Goal: Information Seeking & Learning: Find specific page/section

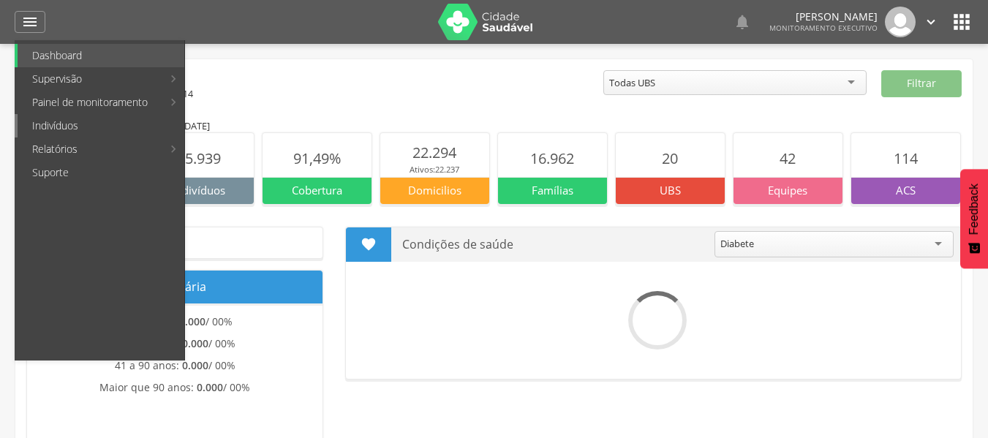
click at [49, 128] on link "Indivíduos" at bounding box center [101, 125] width 167 height 23
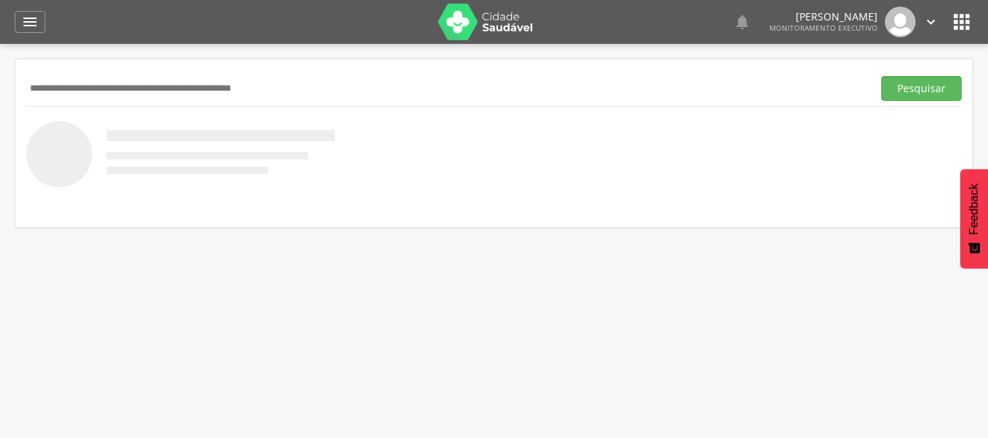
click at [74, 88] on input "text" at bounding box center [446, 88] width 840 height 25
type input "**********"
click at [881, 76] on button "Pesquisar" at bounding box center [921, 88] width 80 height 25
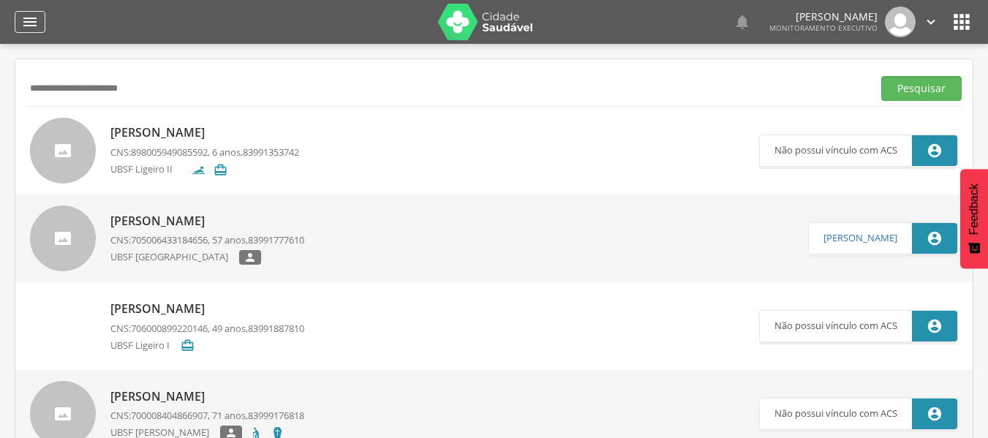
click at [34, 12] on div "" at bounding box center [30, 22] width 31 height 22
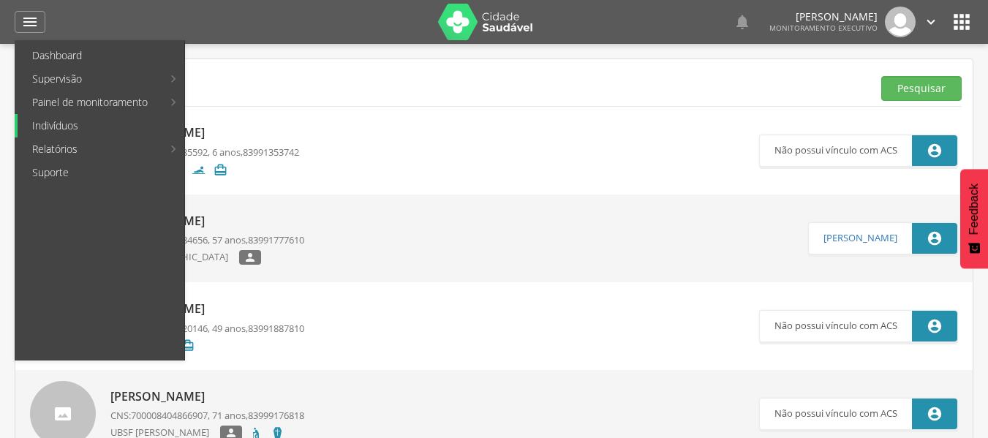
click at [58, 129] on link "Indivíduos" at bounding box center [101, 125] width 167 height 23
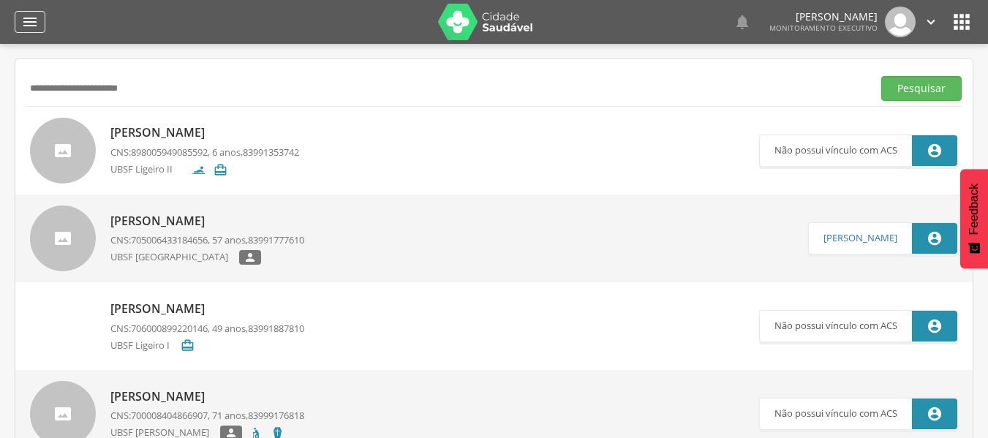
click at [26, 20] on icon "" at bounding box center [30, 22] width 18 height 18
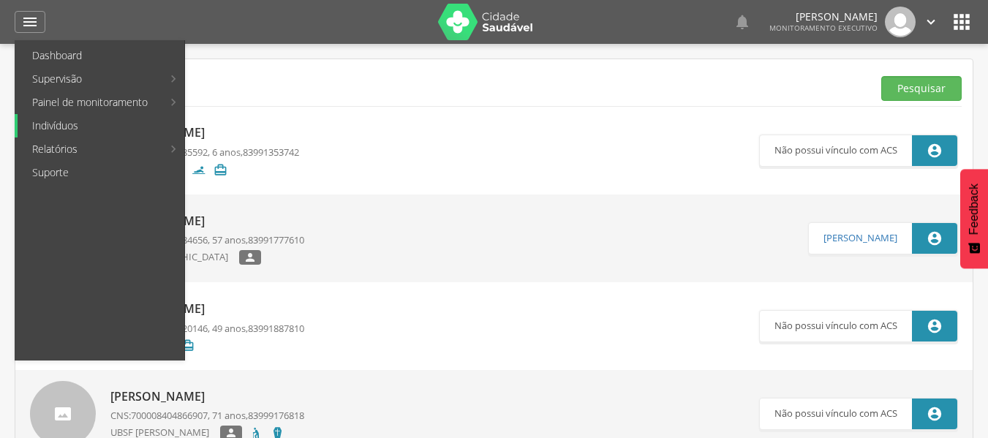
click at [59, 126] on link "Indivíduos" at bounding box center [101, 125] width 167 height 23
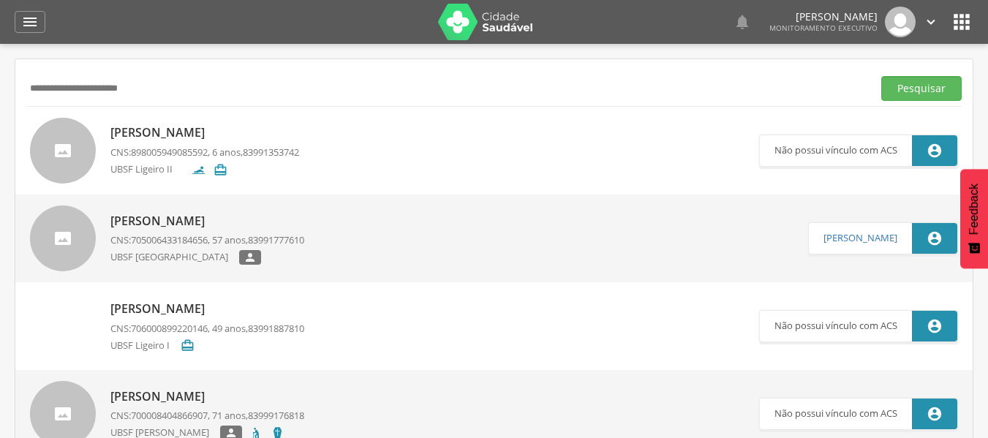
click at [41, 35] on div " Dashboard Supervisão Produtividade Mapa da cidade Mapa de cobertura Ranking A…" at bounding box center [494, 22] width 959 height 44
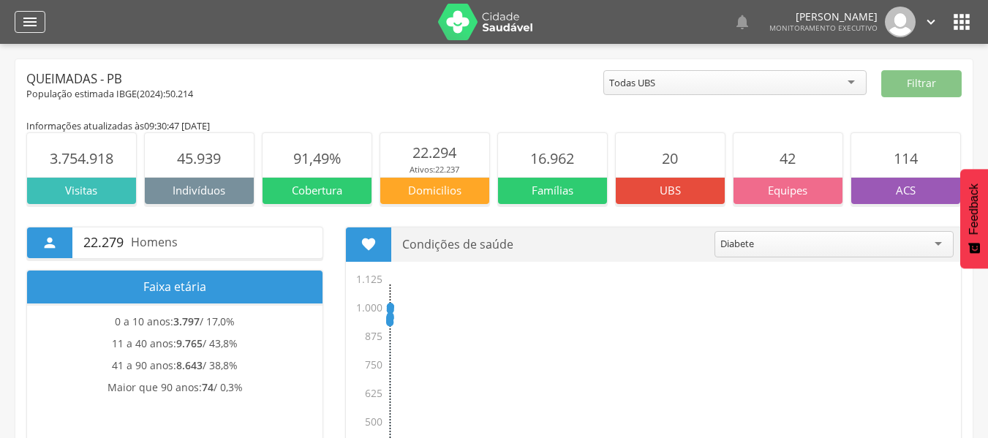
click at [31, 22] on icon "" at bounding box center [30, 22] width 18 height 18
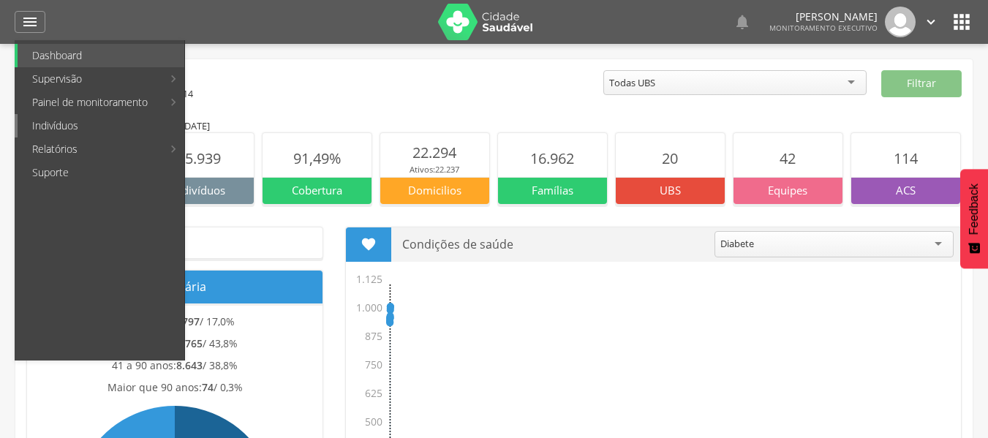
click at [56, 129] on link "Indivíduos" at bounding box center [101, 125] width 167 height 23
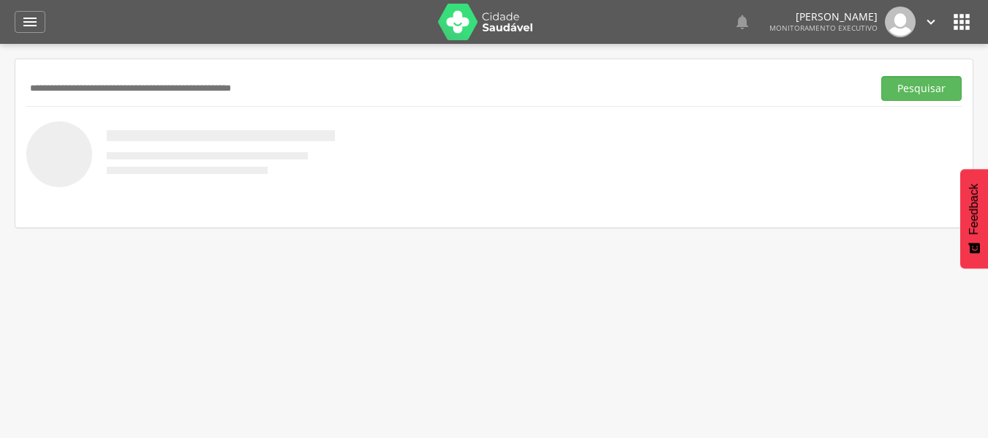
click at [61, 94] on input "text" at bounding box center [446, 88] width 840 height 25
type input "*"
type input "**********"
click at [881, 76] on button "Pesquisar" at bounding box center [921, 88] width 80 height 25
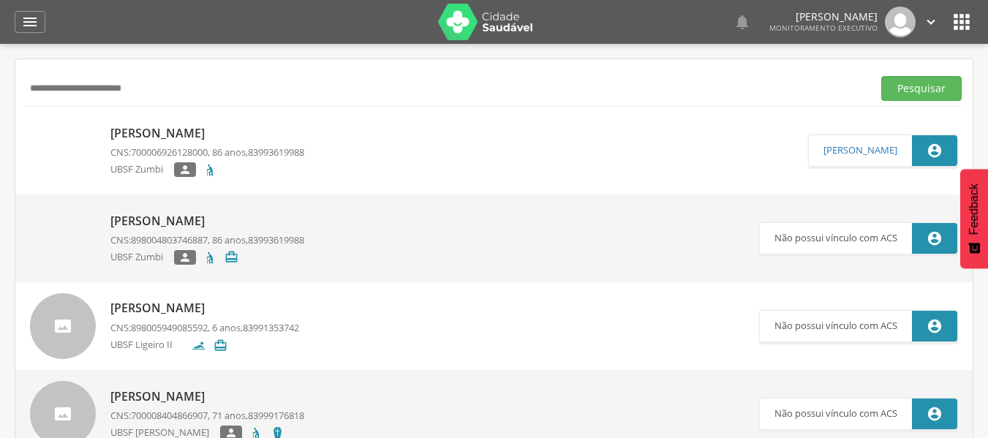
click at [202, 139] on p "[PERSON_NAME]" at bounding box center [207, 133] width 194 height 17
type input "**********"
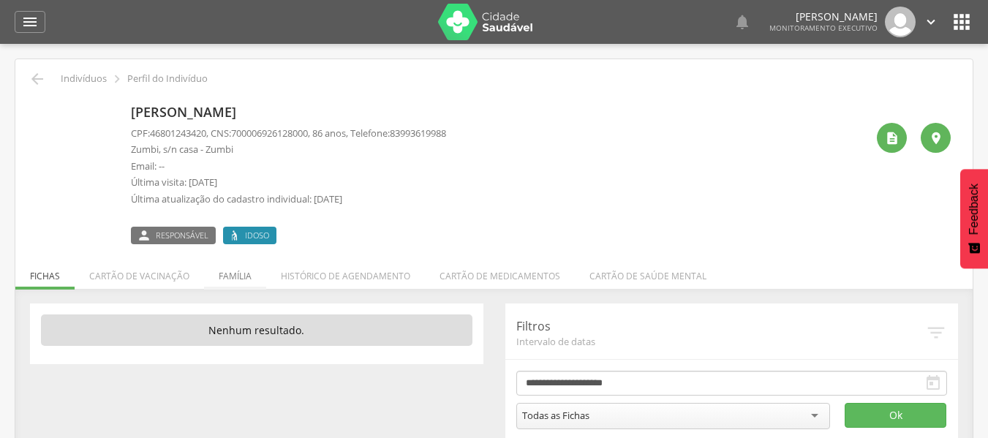
click at [241, 275] on li "Família" at bounding box center [235, 272] width 62 height 34
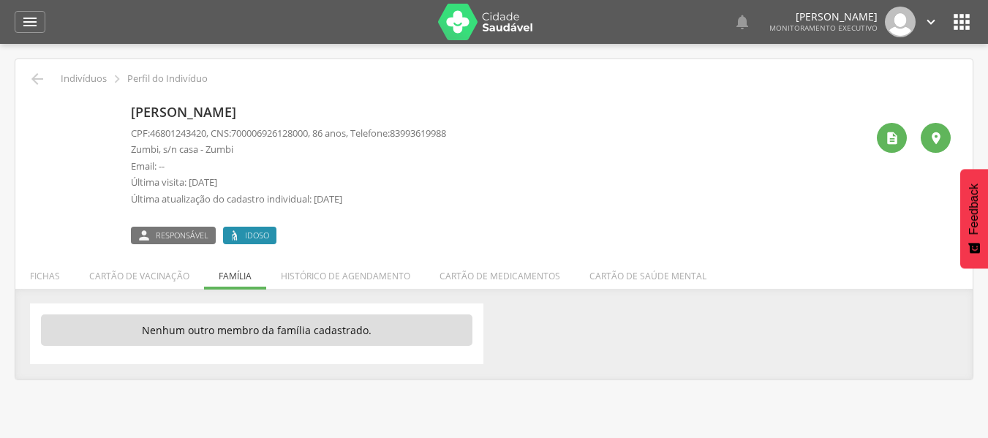
click at [241, 275] on ul "Fichas Cartão de vacinação Família Histórico de agendamento Cartão de medicamen…" at bounding box center [493, 276] width 957 height 12
click at [37, 20] on icon "" at bounding box center [30, 22] width 18 height 18
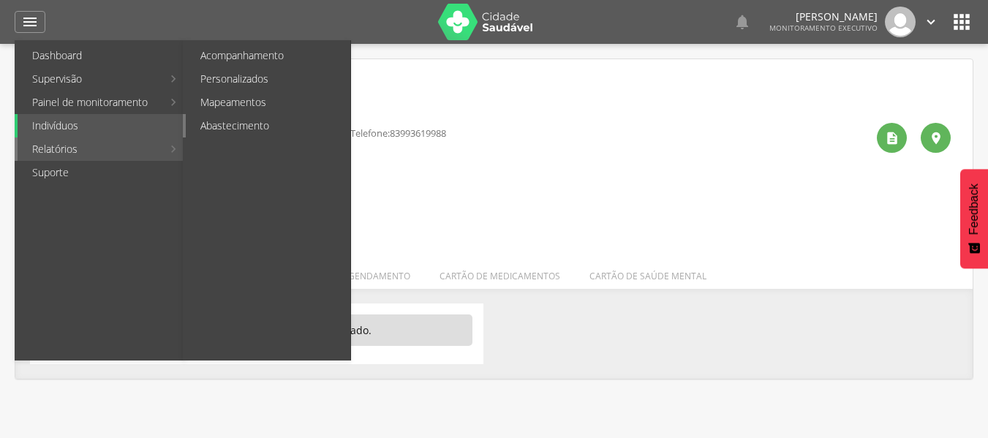
click at [233, 119] on link "Abastecimento" at bounding box center [268, 125] width 165 height 23
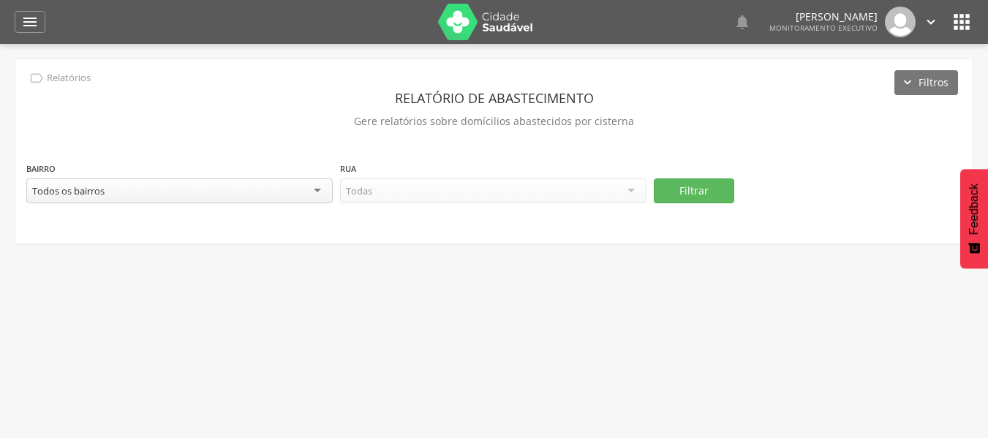
click at [320, 186] on div "Todos os bairros" at bounding box center [179, 190] width 306 height 25
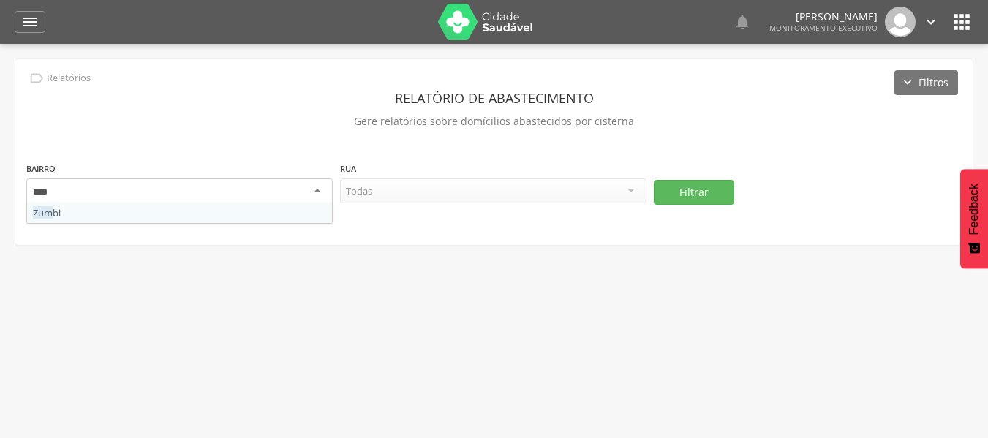
type input "*****"
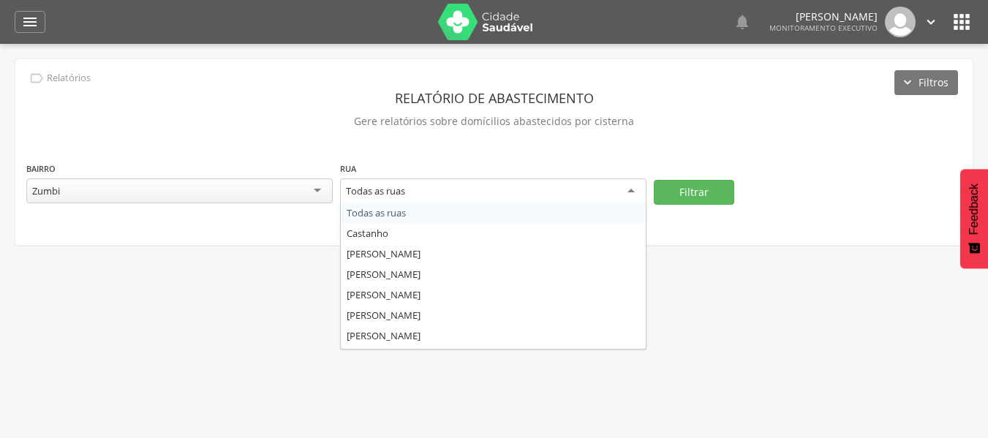
click at [627, 189] on div "Todas as ruas" at bounding box center [493, 191] width 306 height 26
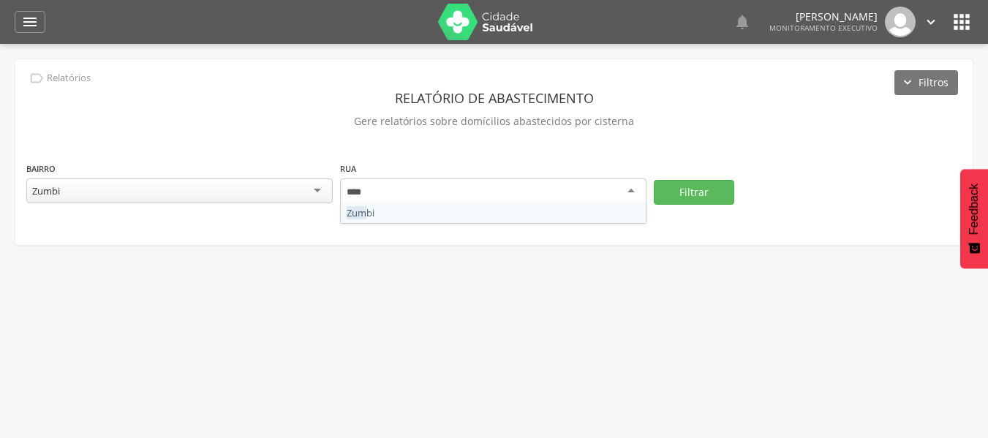
type input "*****"
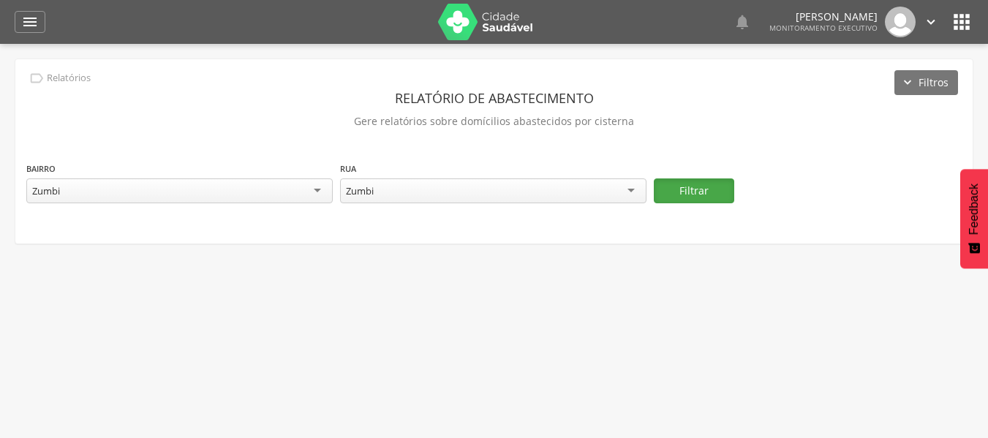
click at [687, 188] on button "Filtrar" at bounding box center [694, 190] width 80 height 25
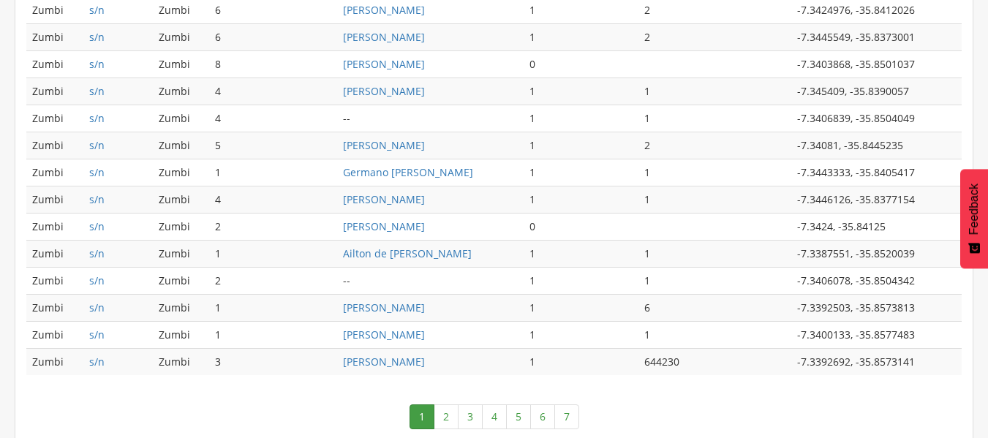
scroll to position [783, 0]
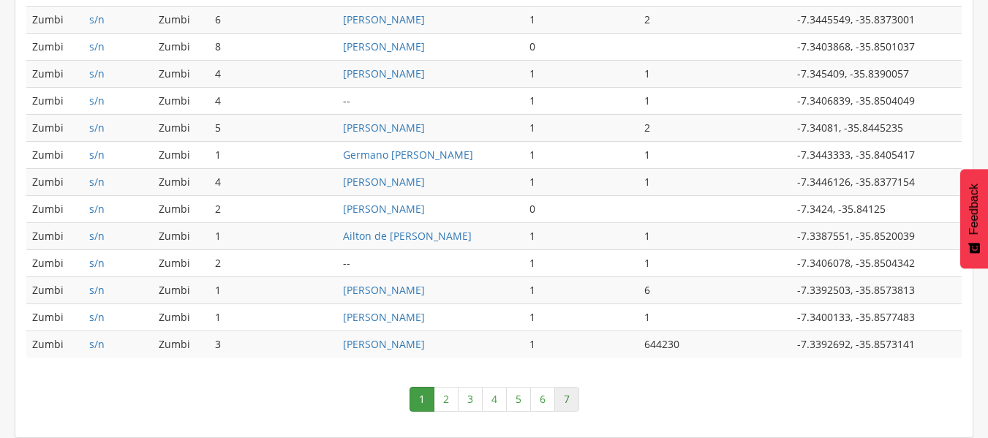
click at [570, 395] on link "7" at bounding box center [566, 399] width 25 height 25
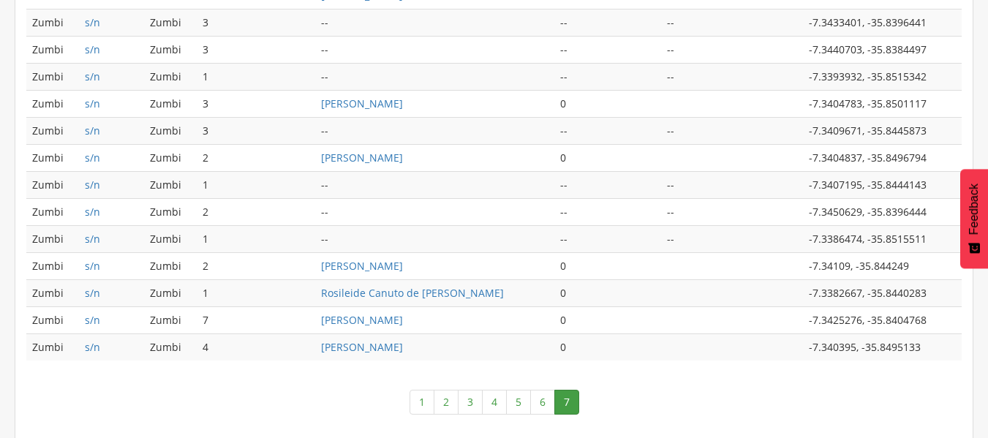
scroll to position [674, 0]
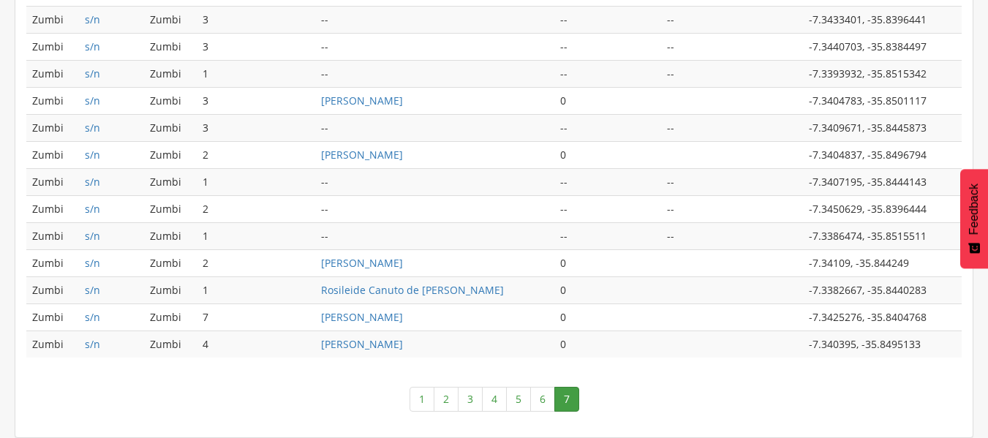
click at [539, 403] on link "6" at bounding box center [542, 399] width 25 height 25
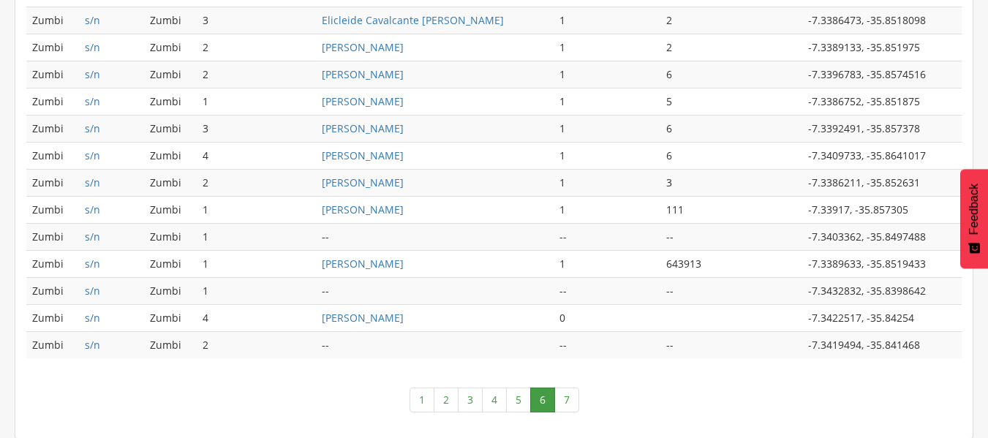
scroll to position [783, 0]
click at [516, 405] on link "5" at bounding box center [518, 399] width 25 height 25
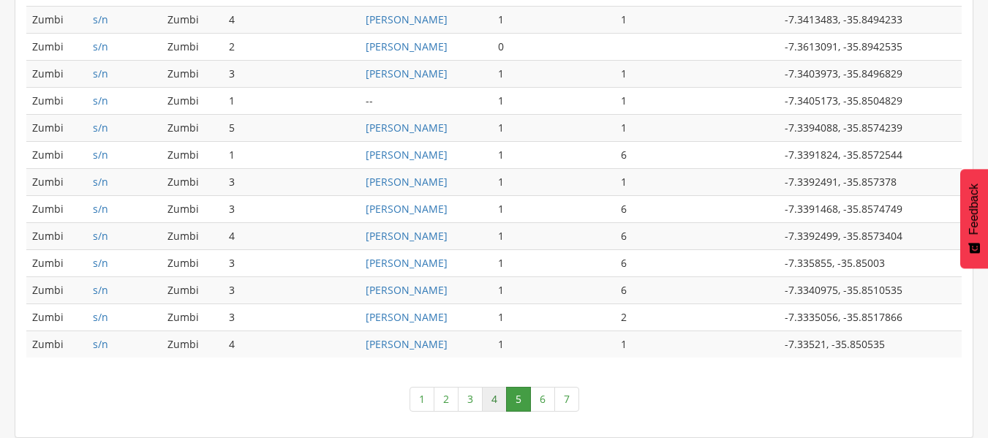
click at [493, 400] on link "4" at bounding box center [494, 399] width 25 height 25
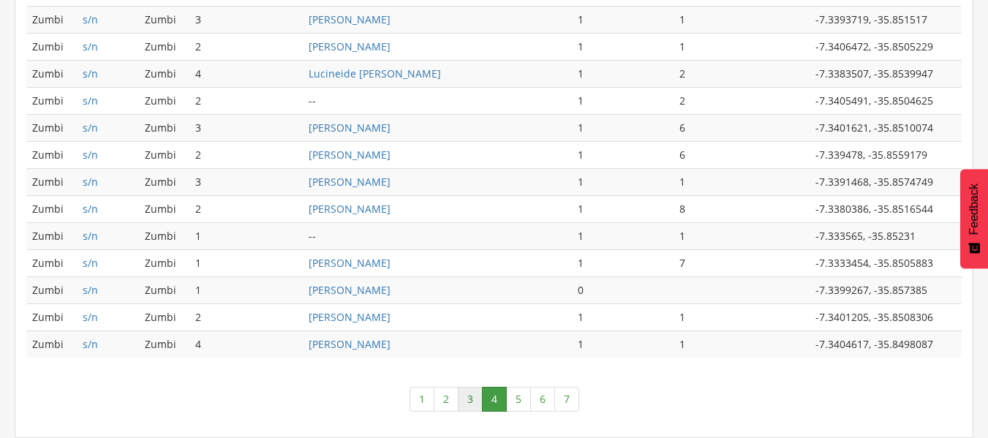
click at [470, 399] on link "3" at bounding box center [470, 399] width 25 height 25
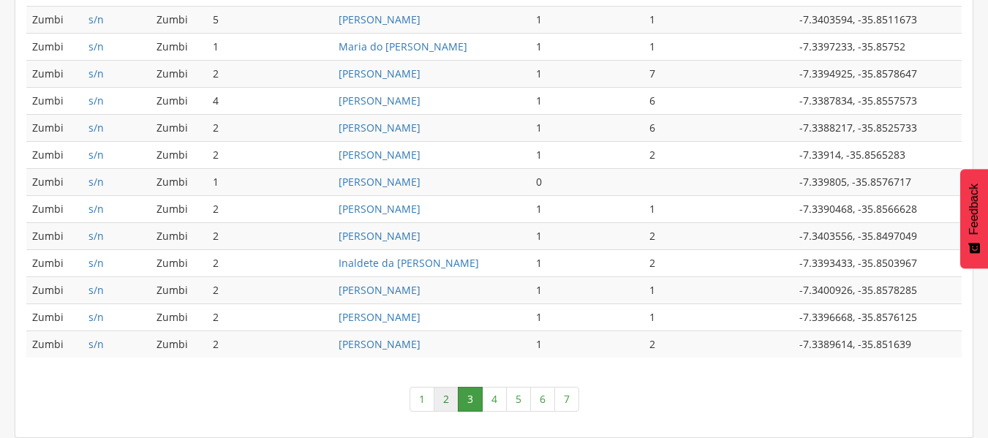
click at [442, 397] on link "2" at bounding box center [446, 399] width 25 height 25
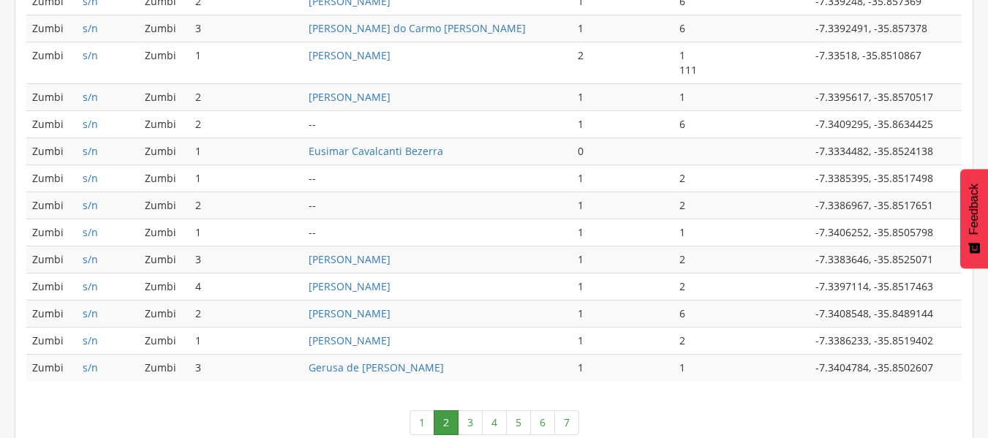
scroll to position [797, 0]
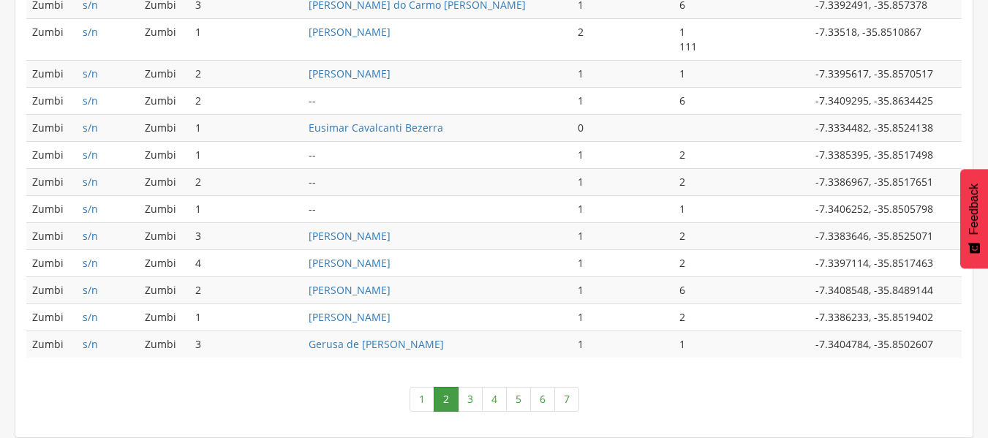
click at [419, 396] on link "1" at bounding box center [422, 399] width 25 height 25
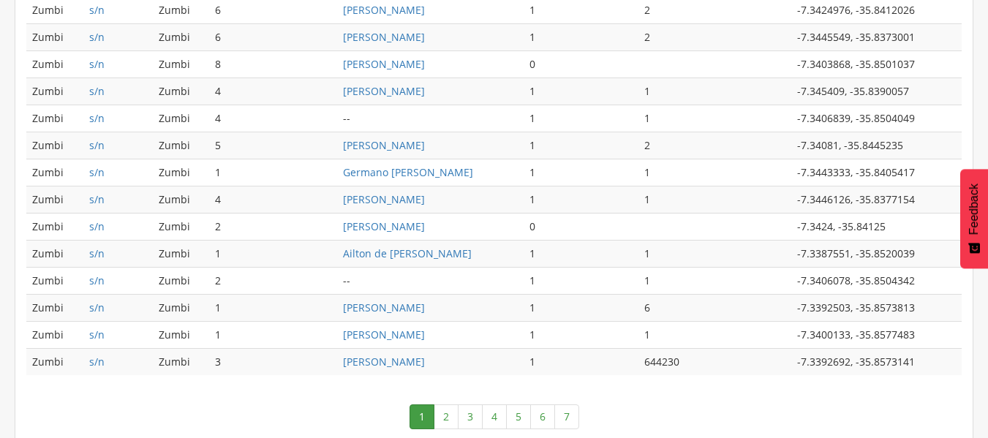
scroll to position [783, 0]
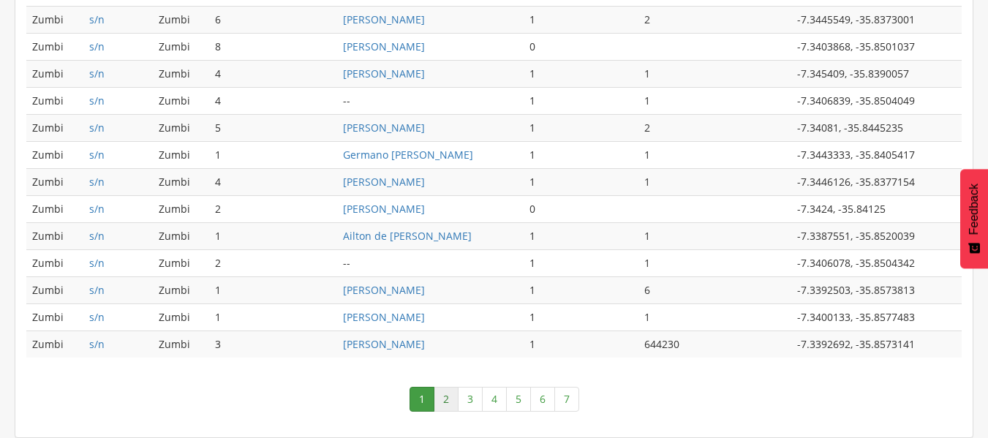
click at [444, 404] on link "2" at bounding box center [446, 399] width 25 height 25
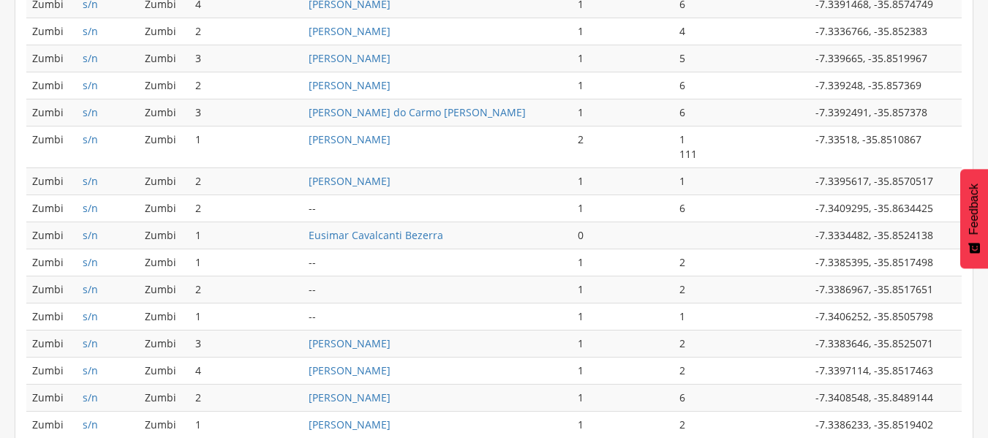
scroll to position [797, 0]
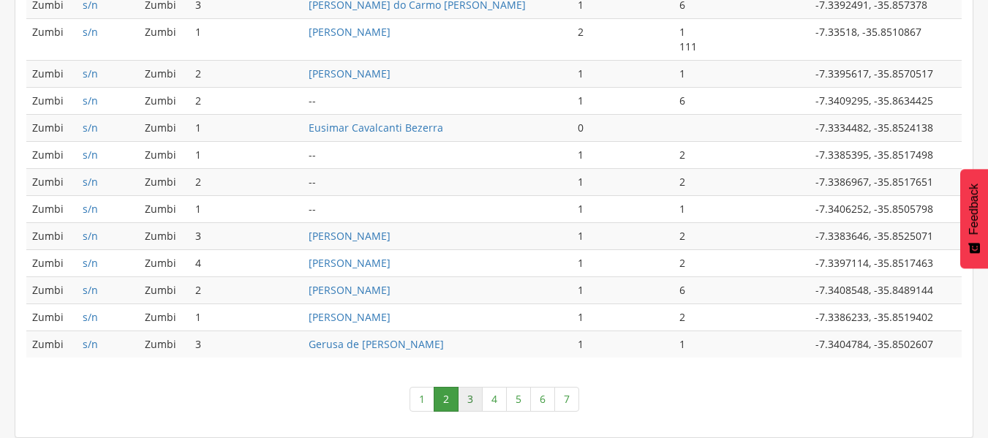
click at [472, 403] on link "3" at bounding box center [470, 399] width 25 height 25
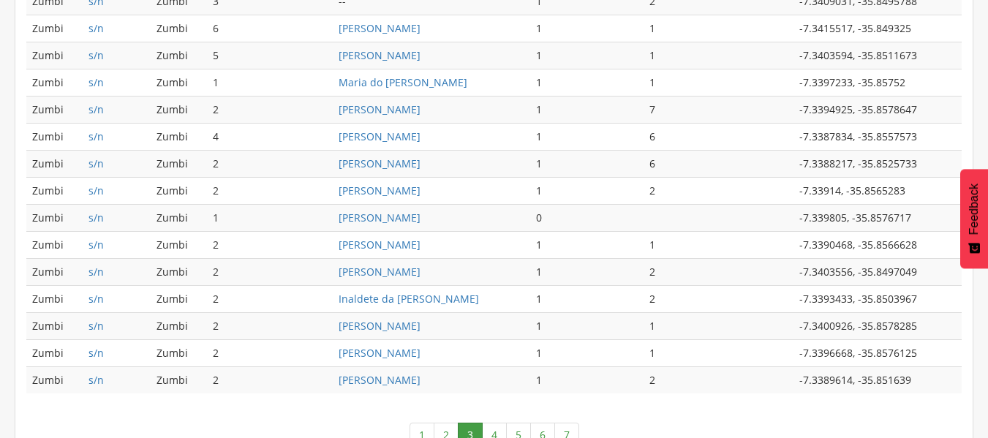
scroll to position [783, 0]
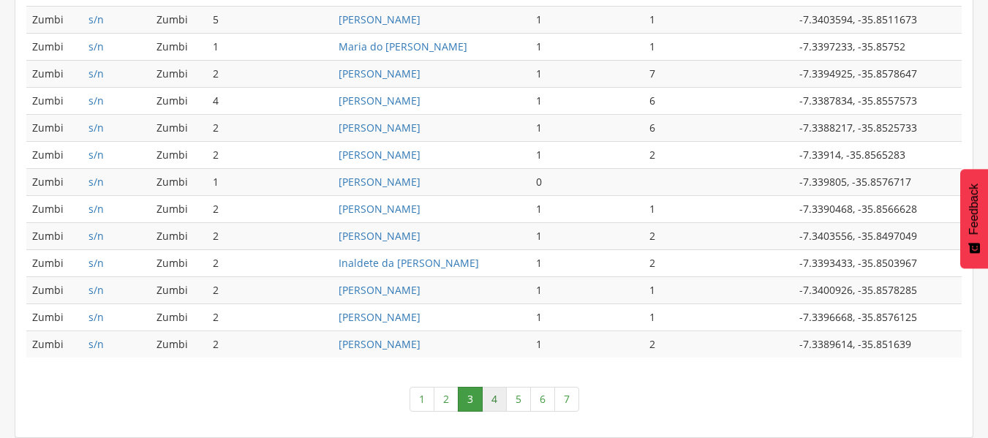
click at [497, 397] on link "4" at bounding box center [494, 399] width 25 height 25
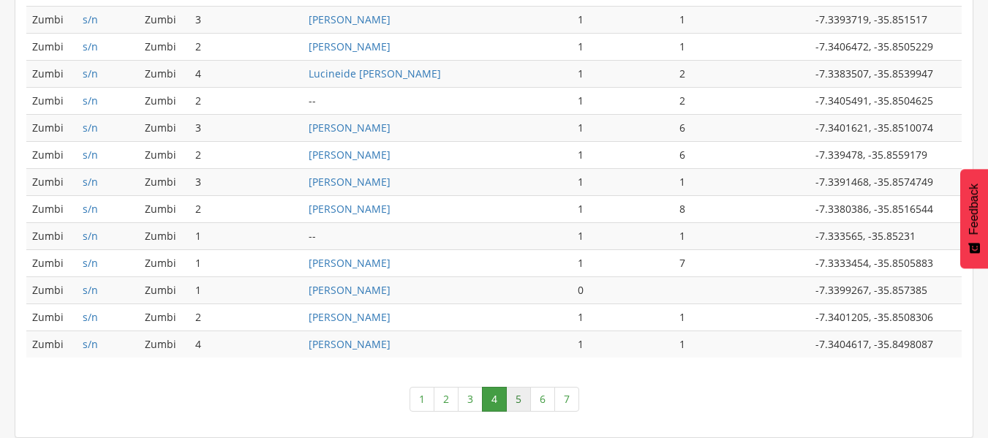
click at [515, 401] on link "5" at bounding box center [518, 399] width 25 height 25
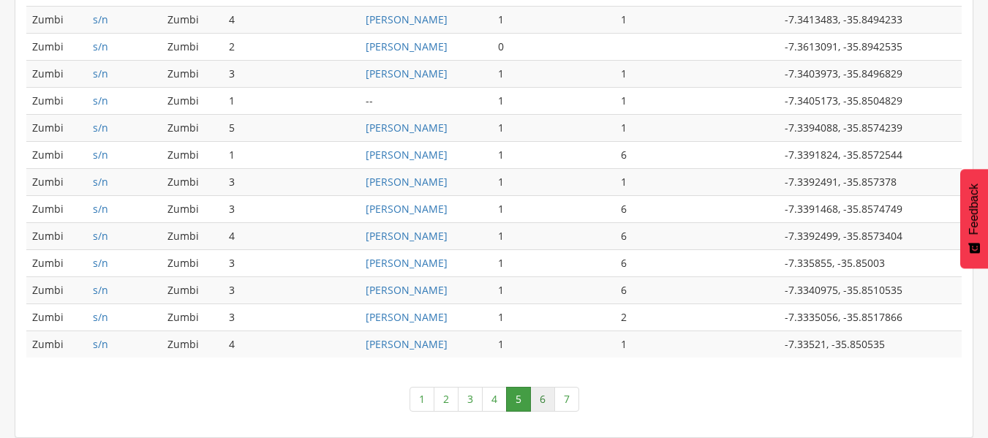
click at [539, 400] on link "6" at bounding box center [542, 399] width 25 height 25
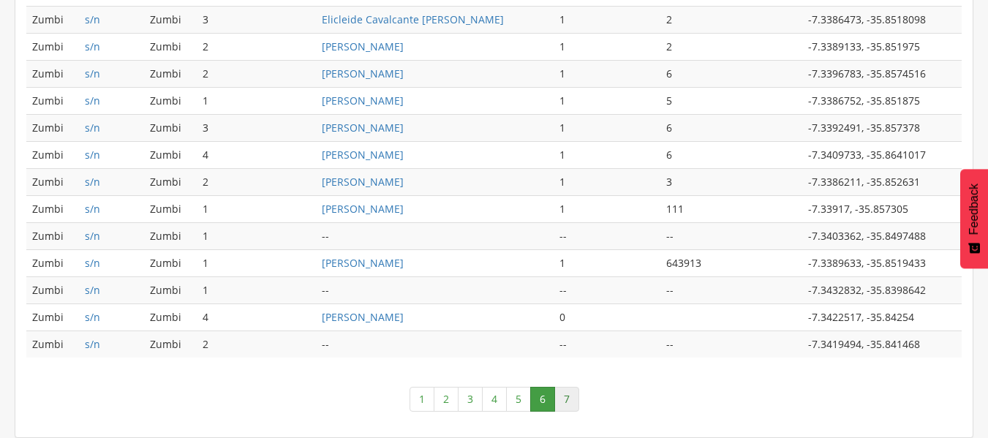
click at [564, 404] on link "7" at bounding box center [566, 399] width 25 height 25
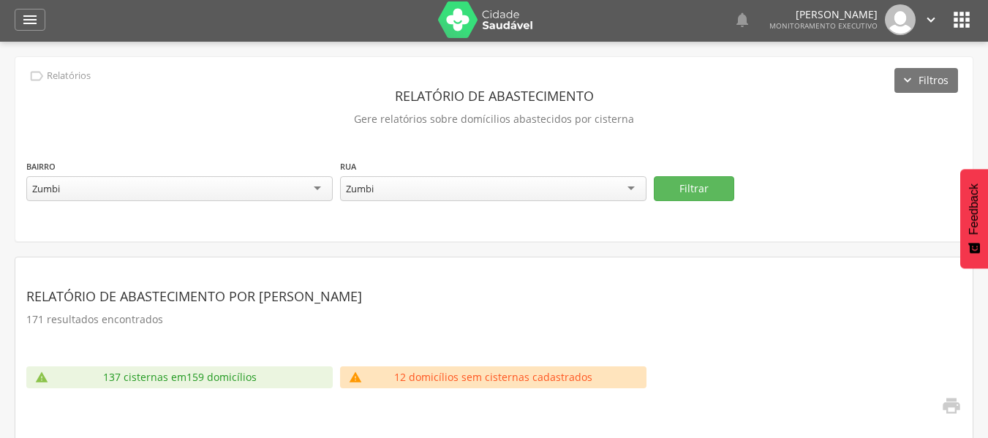
scroll to position [0, 0]
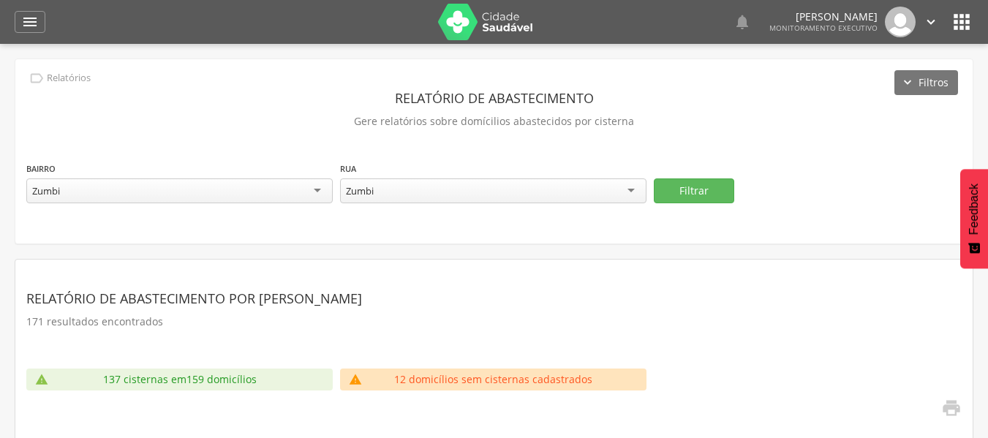
click at [630, 192] on div "Zumbi" at bounding box center [493, 190] width 306 height 25
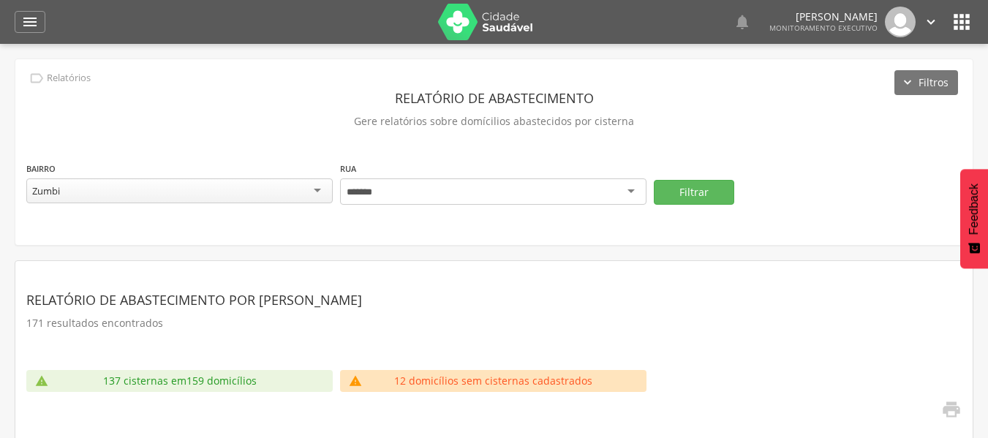
type input "*******"
click at [654, 180] on button "Filtrar" at bounding box center [694, 192] width 80 height 25
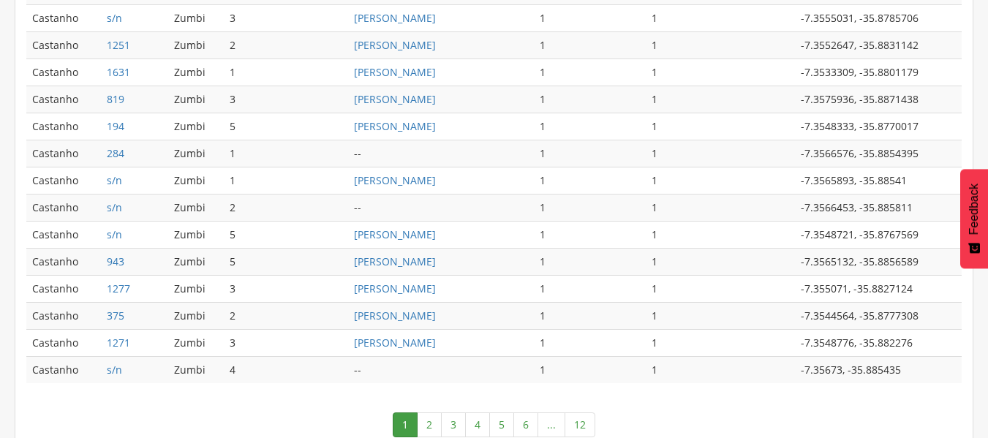
scroll to position [783, 0]
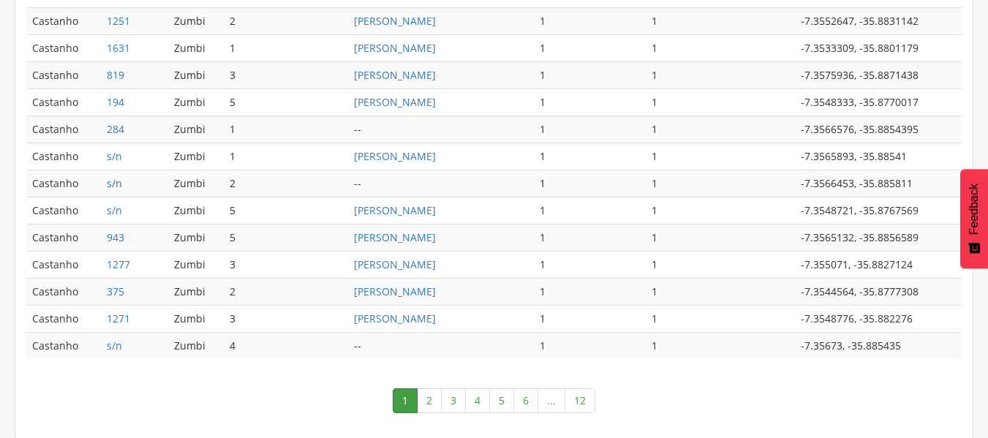
click at [434, 401] on link "2" at bounding box center [429, 400] width 25 height 25
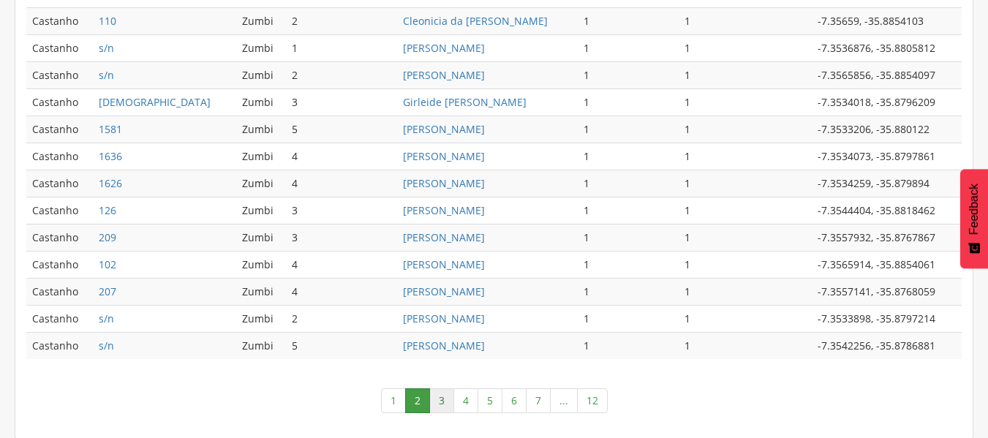
click at [442, 402] on link "3" at bounding box center [441, 400] width 25 height 25
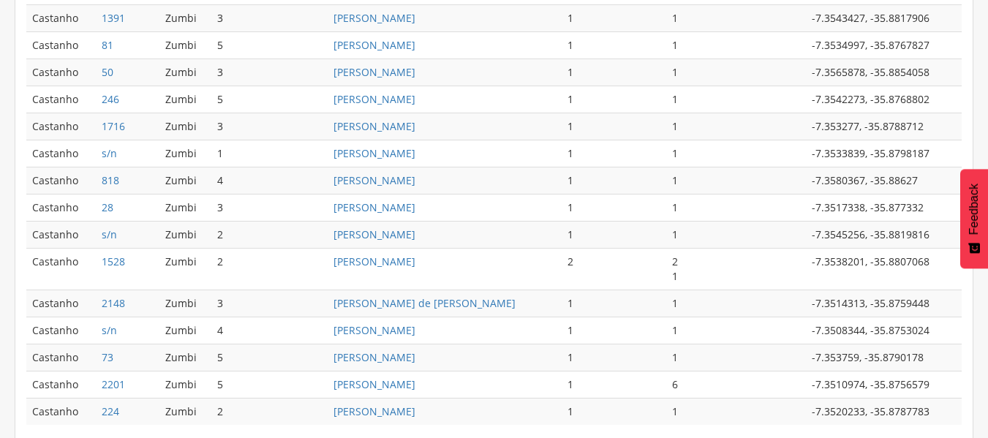
scroll to position [797, 0]
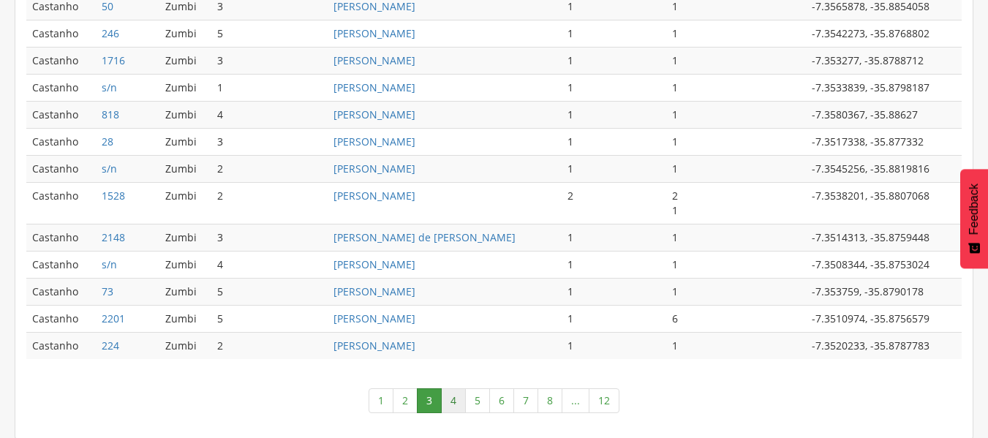
click at [458, 400] on link "4" at bounding box center [453, 400] width 25 height 25
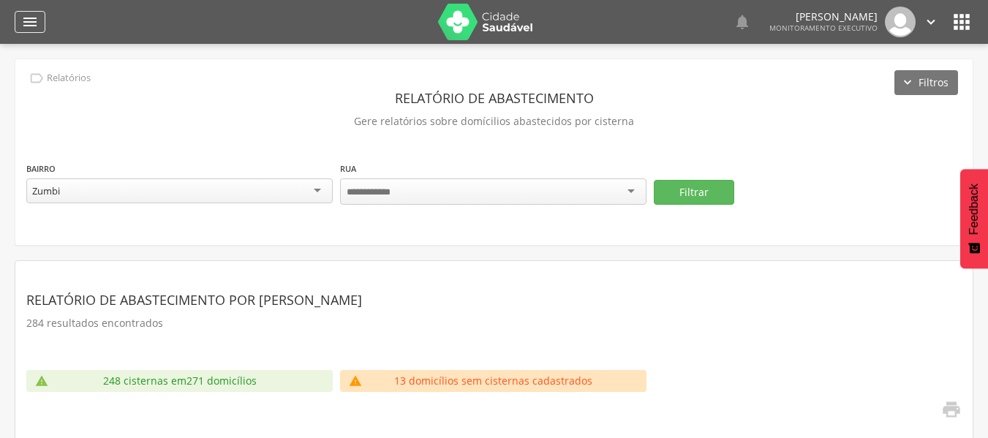
click at [36, 26] on icon "" at bounding box center [30, 22] width 18 height 18
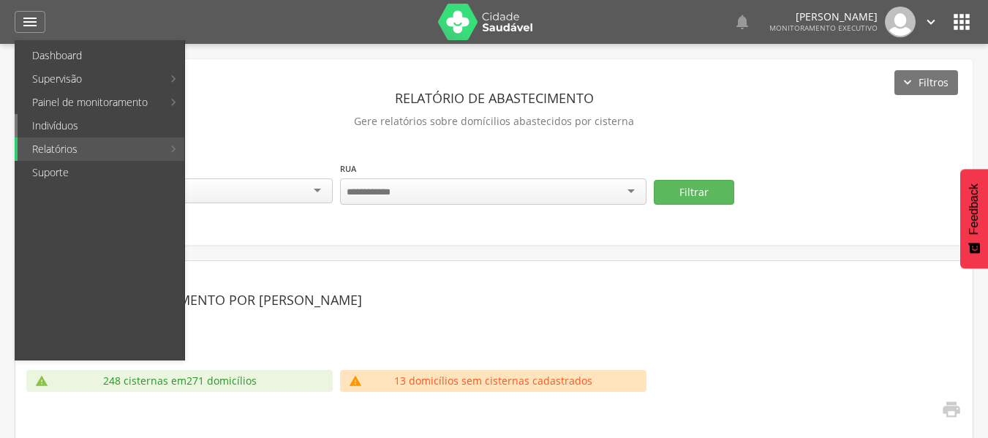
click at [56, 128] on link "Indivíduos" at bounding box center [101, 125] width 167 height 23
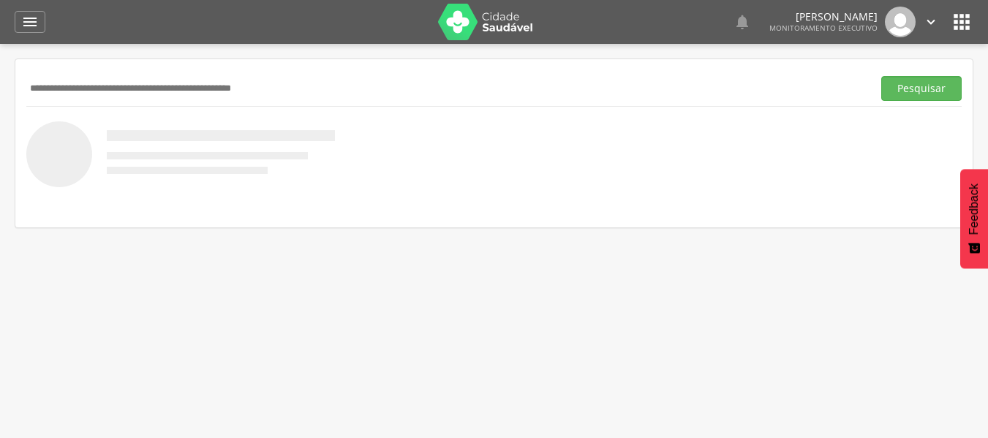
click at [54, 94] on input "text" at bounding box center [446, 88] width 840 height 25
type input "**********"
click at [881, 76] on button "Pesquisar" at bounding box center [921, 88] width 80 height 25
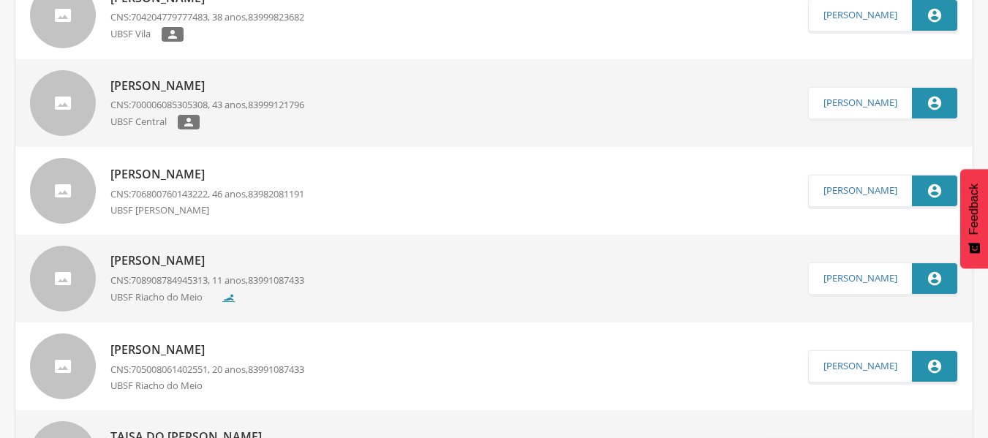
scroll to position [366, 0]
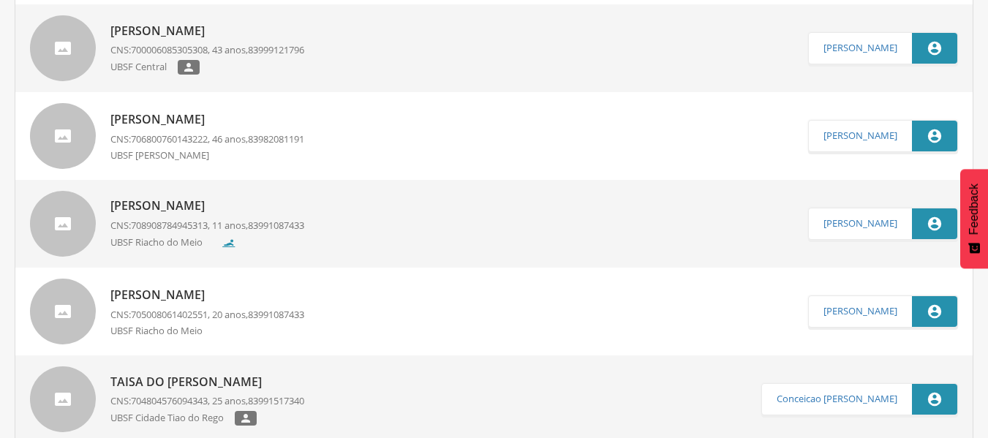
click at [221, 118] on p "[PERSON_NAME]" at bounding box center [207, 119] width 194 height 17
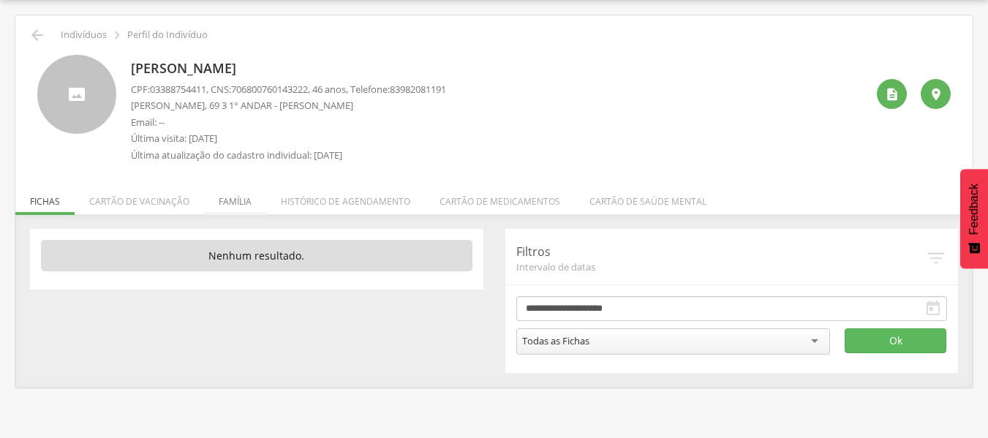
click at [239, 205] on li "Família" at bounding box center [235, 198] width 62 height 34
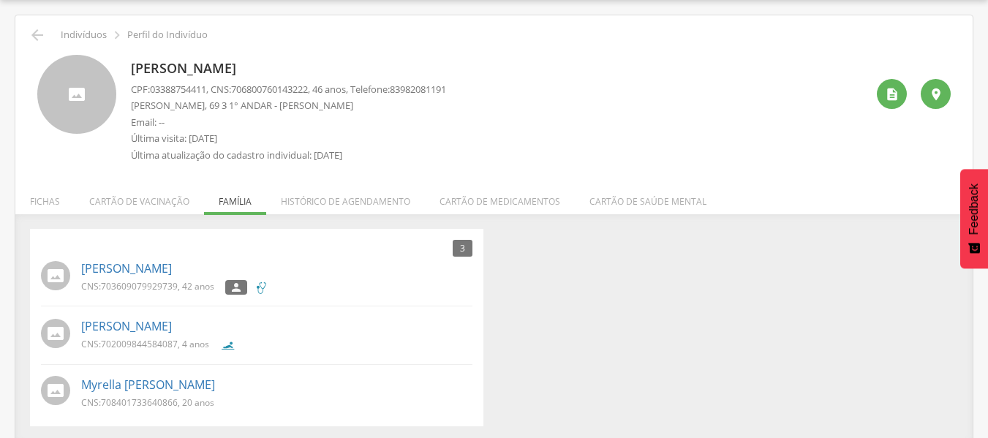
scroll to position [48, 0]
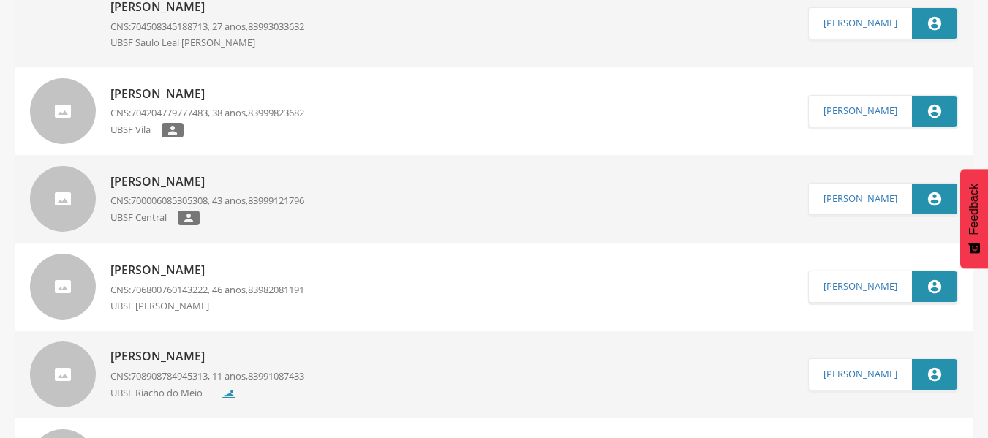
scroll to position [194, 0]
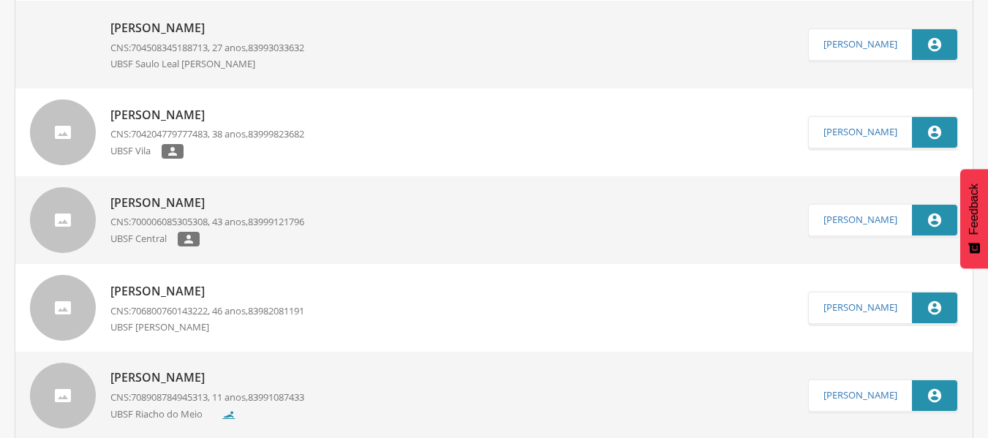
click at [218, 295] on p "[PERSON_NAME]" at bounding box center [207, 291] width 194 height 17
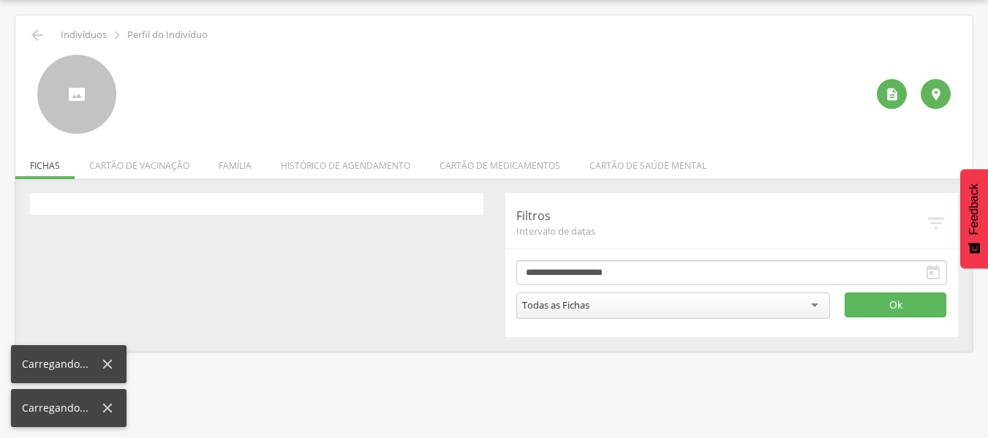
scroll to position [44, 0]
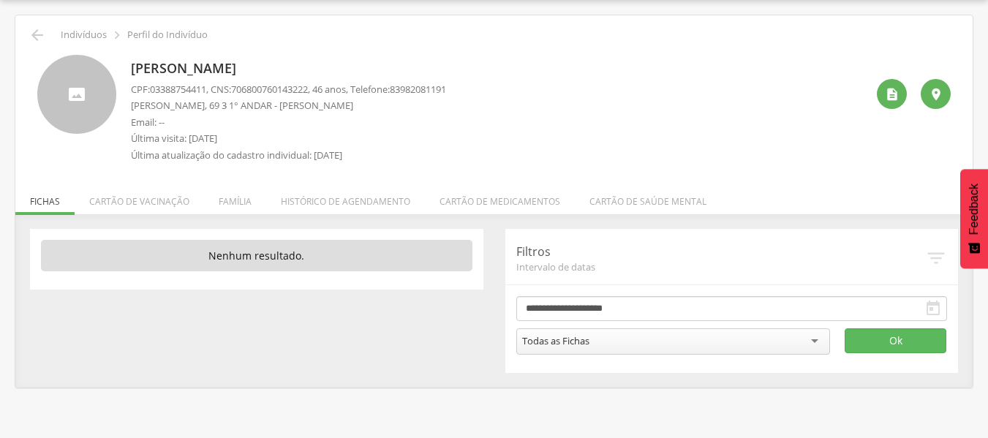
click at [228, 204] on li "Família" at bounding box center [235, 198] width 62 height 34
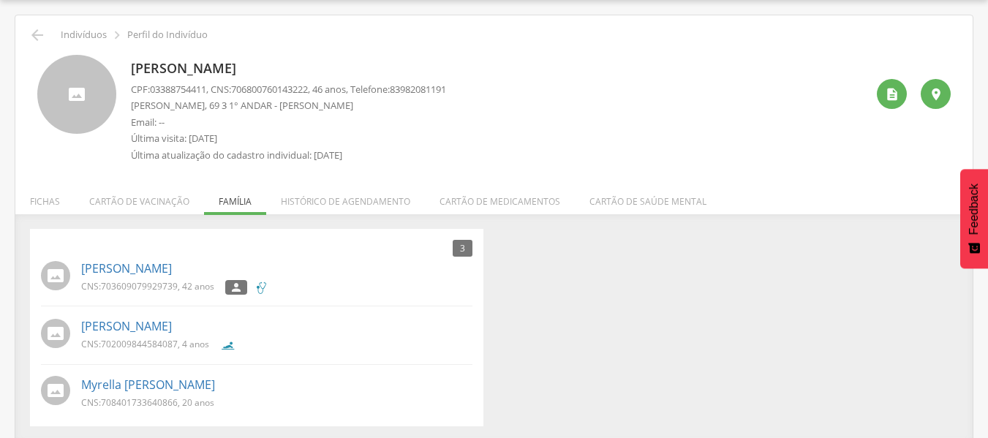
scroll to position [48, 0]
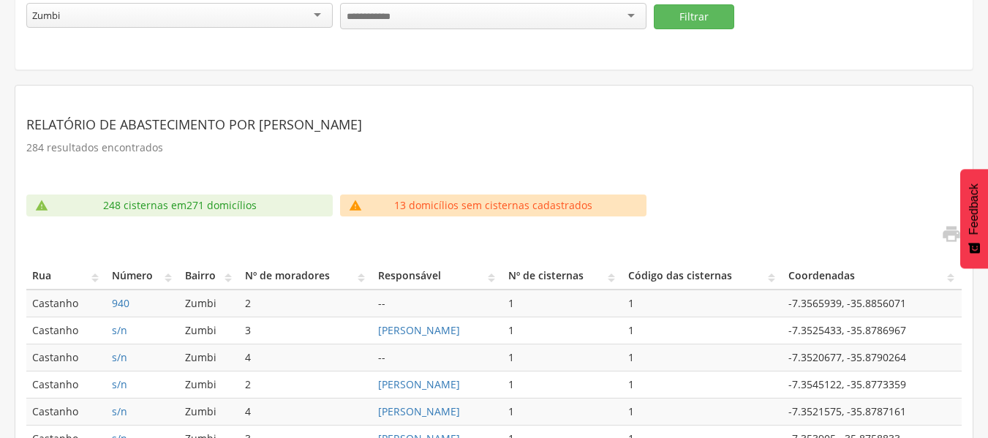
scroll to position [219, 0]
